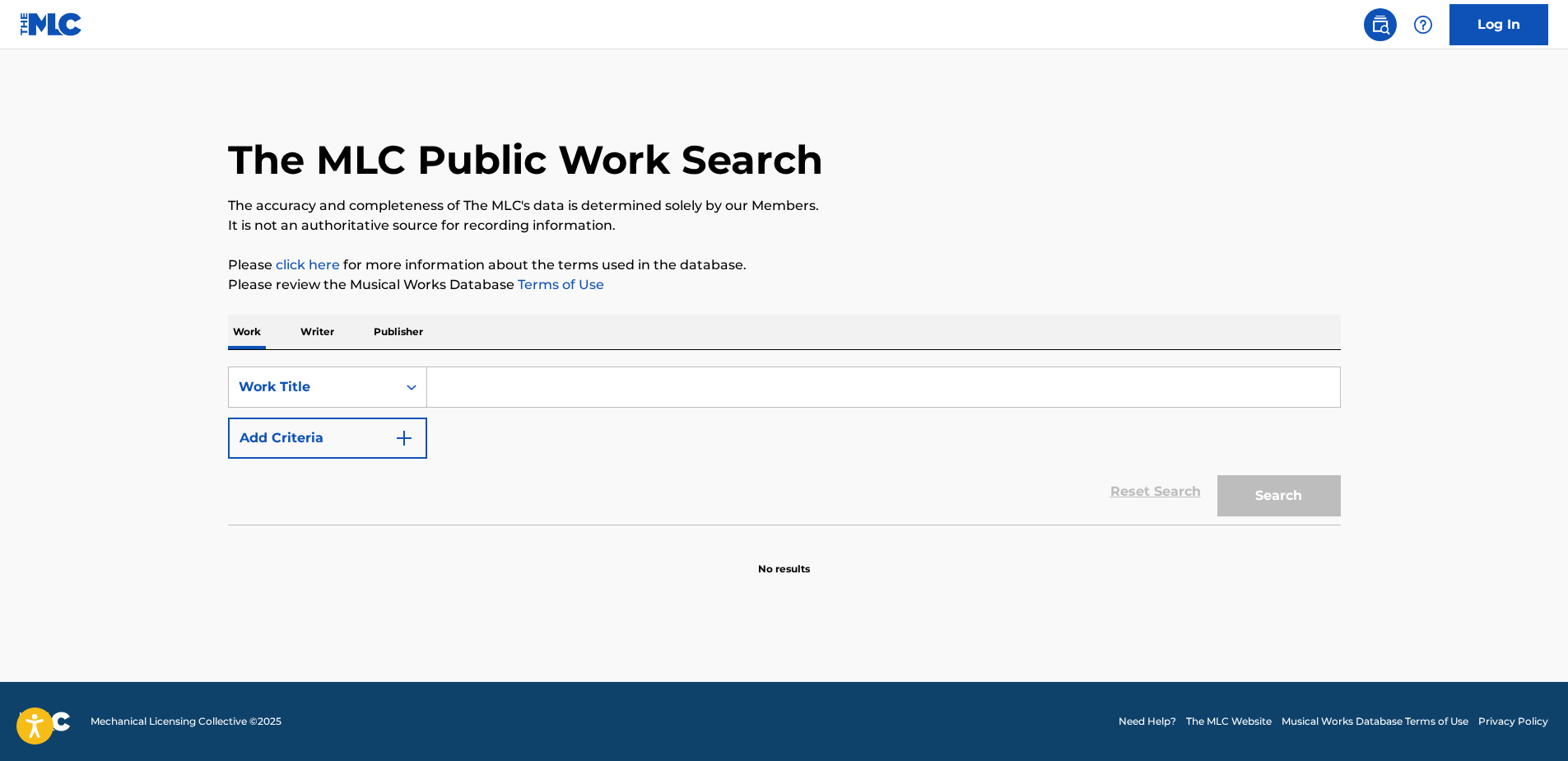
click at [527, 392] on input "Search Form" at bounding box center [884, 387] width 913 height 40
type input "Residuals"
click at [409, 437] on img "Search Form" at bounding box center [404, 438] width 19 height 19
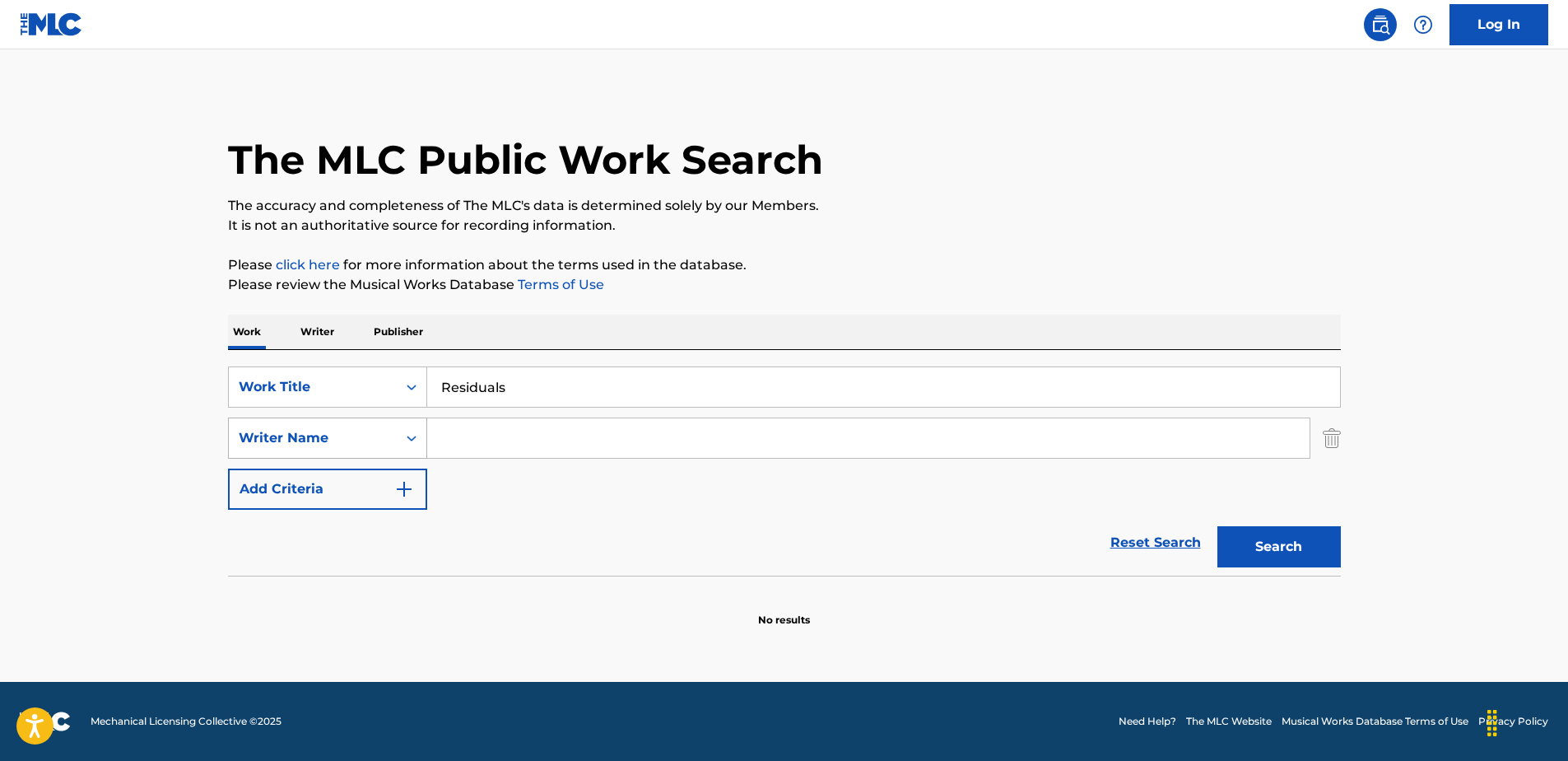
click at [408, 440] on icon "Search Form" at bounding box center [412, 438] width 17 height 17
click at [495, 441] on input "Search Form" at bounding box center [869, 438] width 883 height 40
click at [1218, 526] on button "Search" at bounding box center [1279, 546] width 123 height 41
drag, startPoint x: 525, startPoint y: 441, endPoint x: 383, endPoint y: 433, distance: 142.2
click at [383, 433] on div "SearchWithCriteriaa4bcbe45-fc64-4d36-b26e-7d69f2d20690 Writer Name [PERSON_NAME]" at bounding box center [784, 438] width 1114 height 41
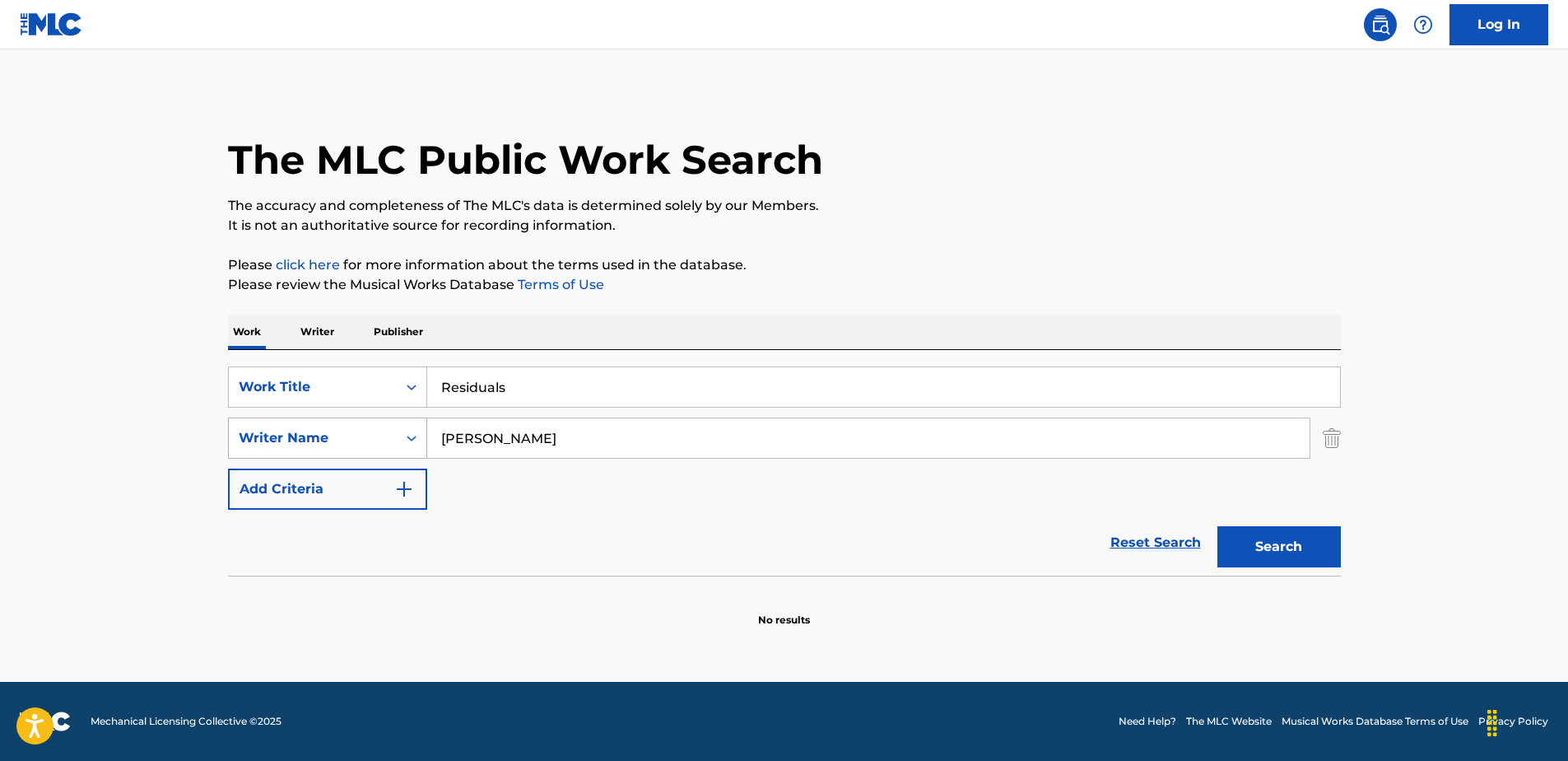
paste input "[PERSON_NAME] [PERSON_NAME]"
type input "[PERSON_NAME] [PERSON_NAME]"
click at [1218, 526] on button "Search" at bounding box center [1279, 546] width 123 height 41
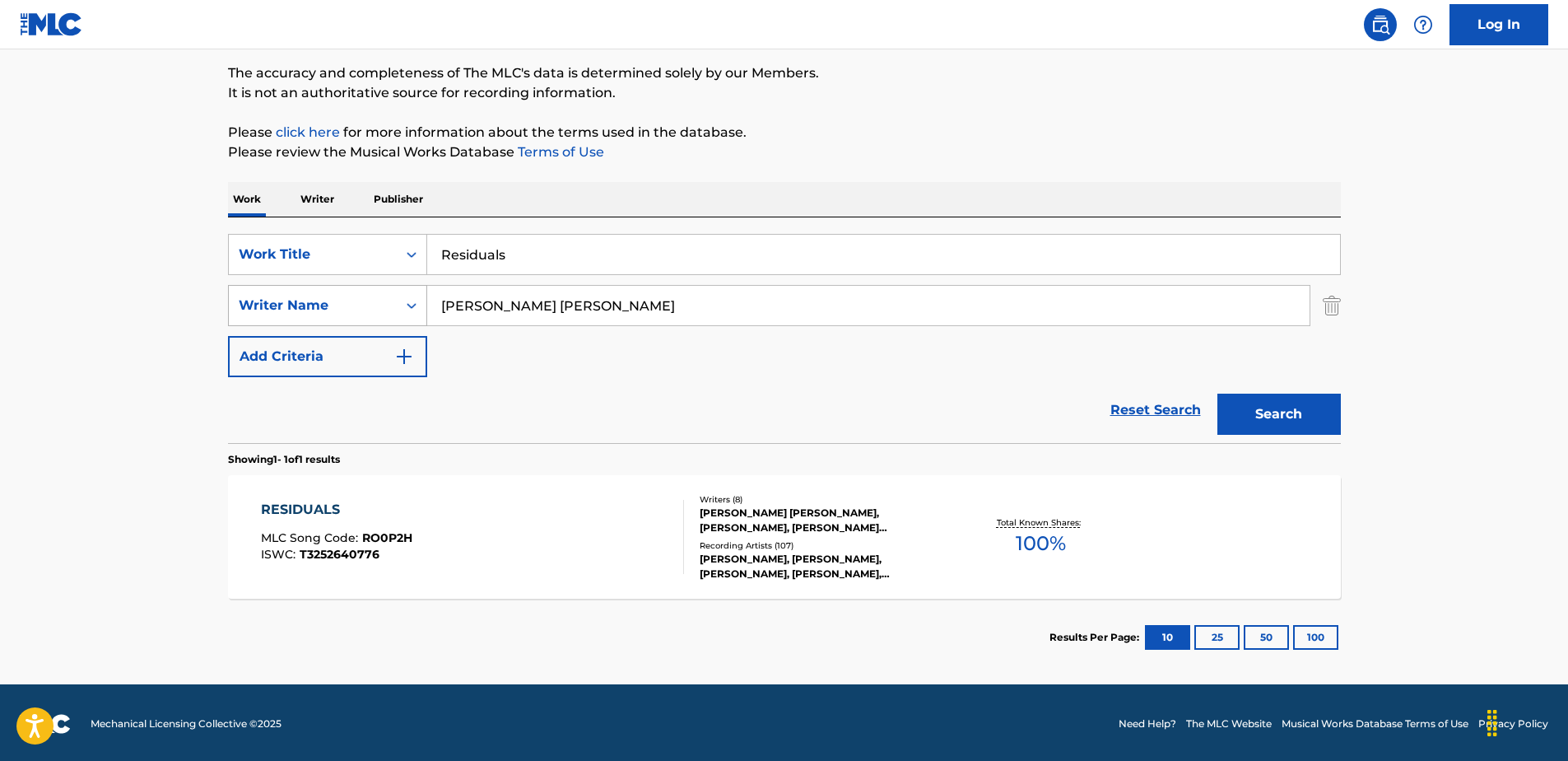
scroll to position [135, 0]
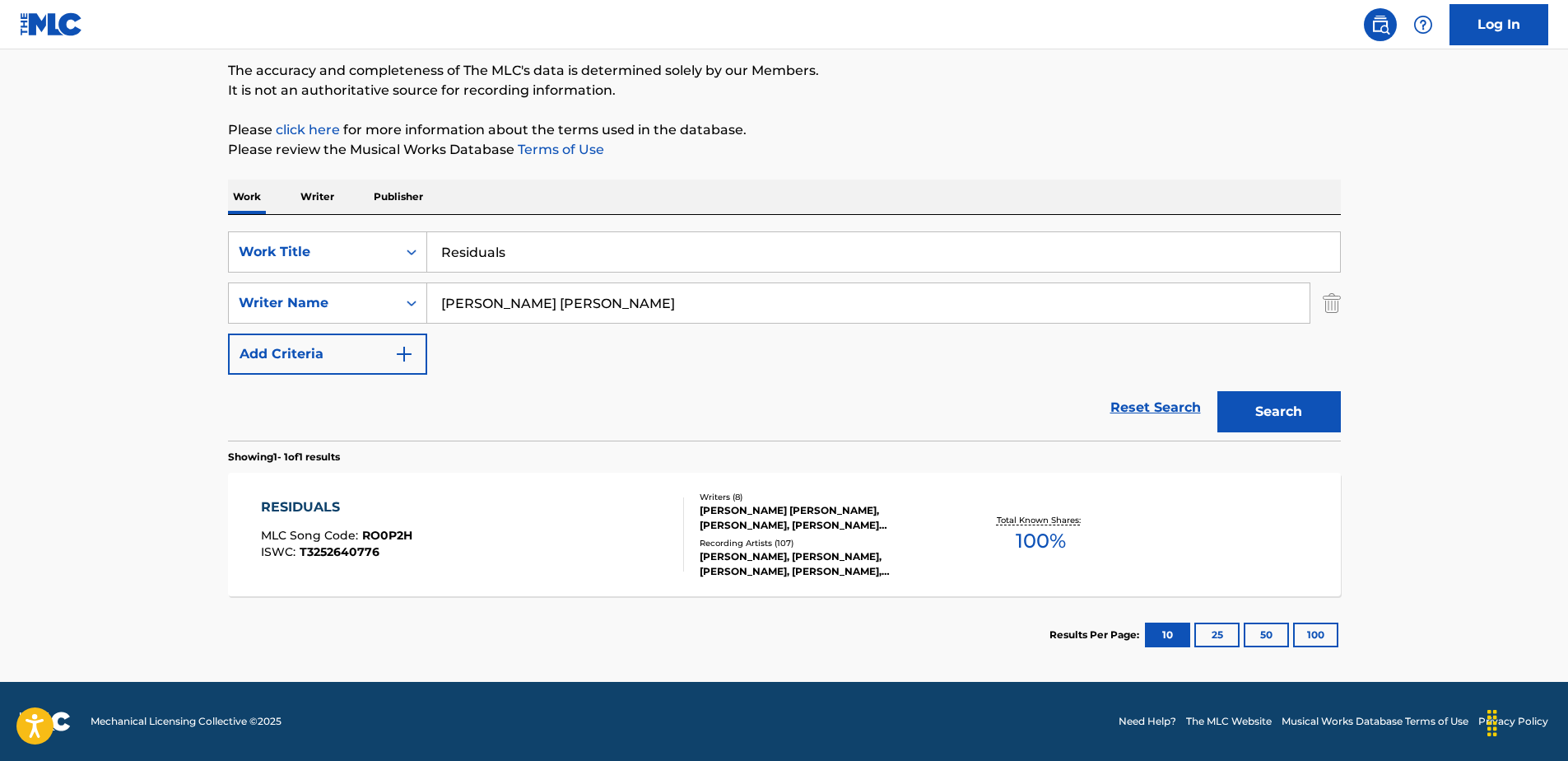
click at [290, 505] on div "RESIDUALS" at bounding box center [337, 506] width 152 height 19
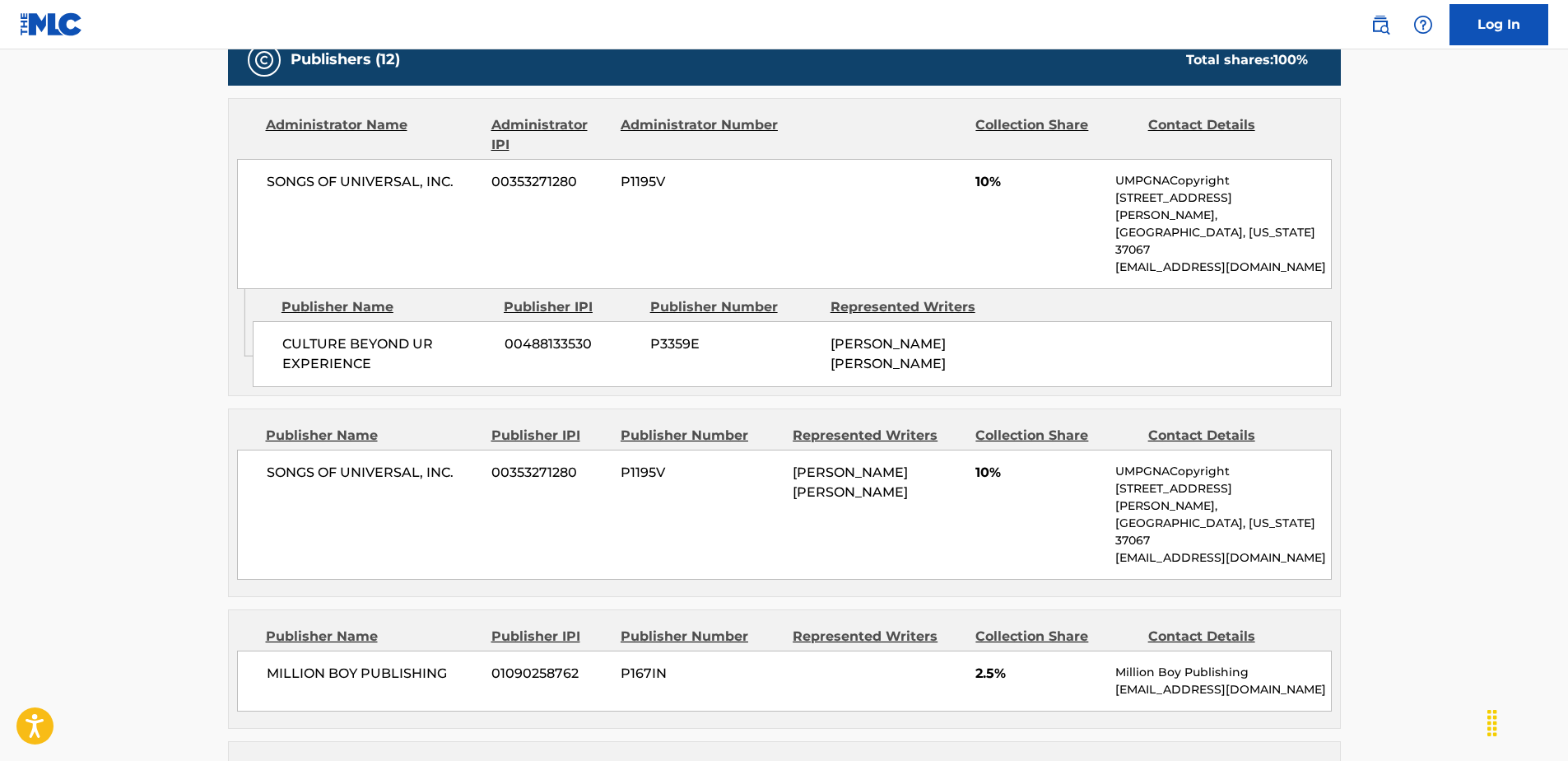
scroll to position [823, 0]
